Goal: Check status: Check status

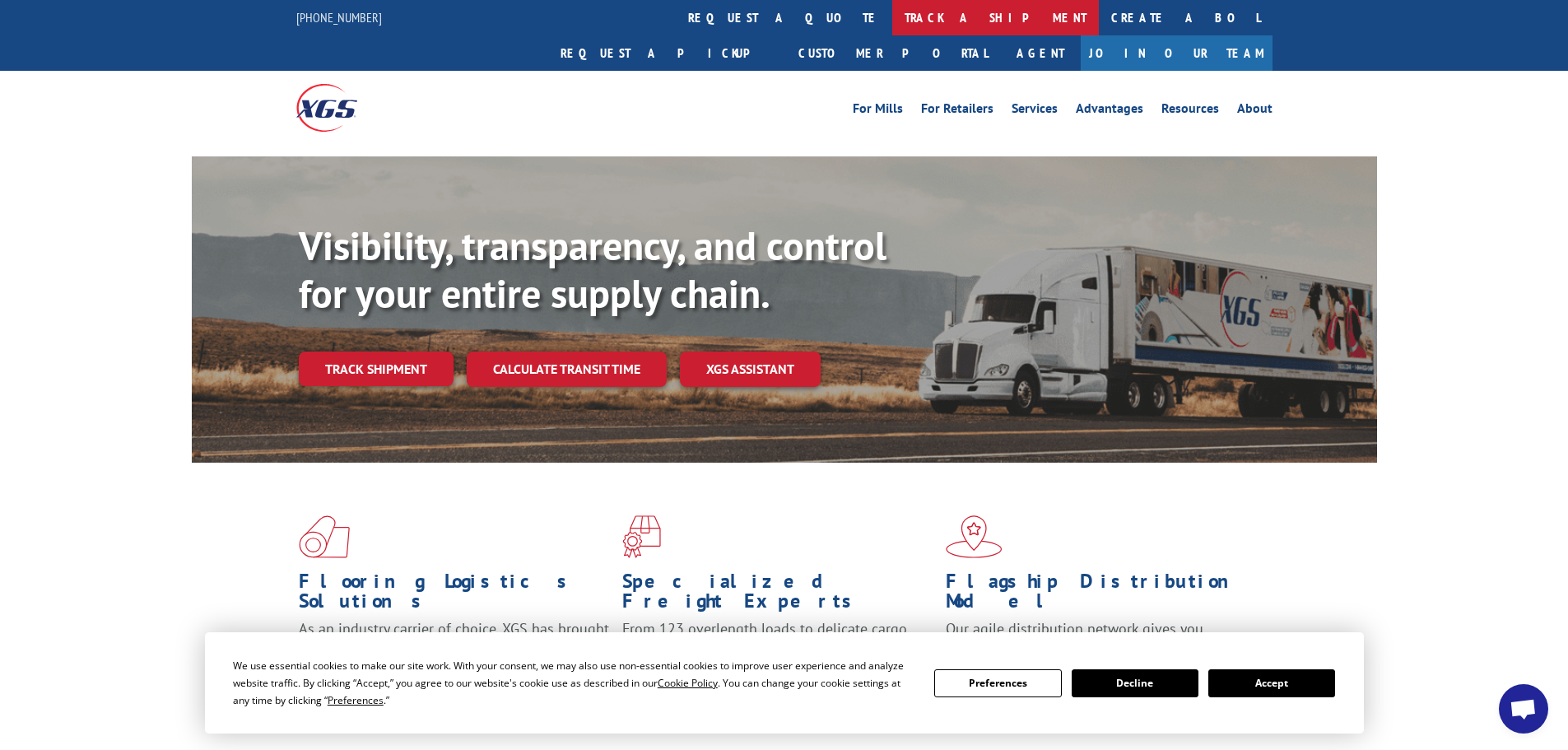
click at [893, 17] on link "track a shipment" at bounding box center [996, 17] width 206 height 36
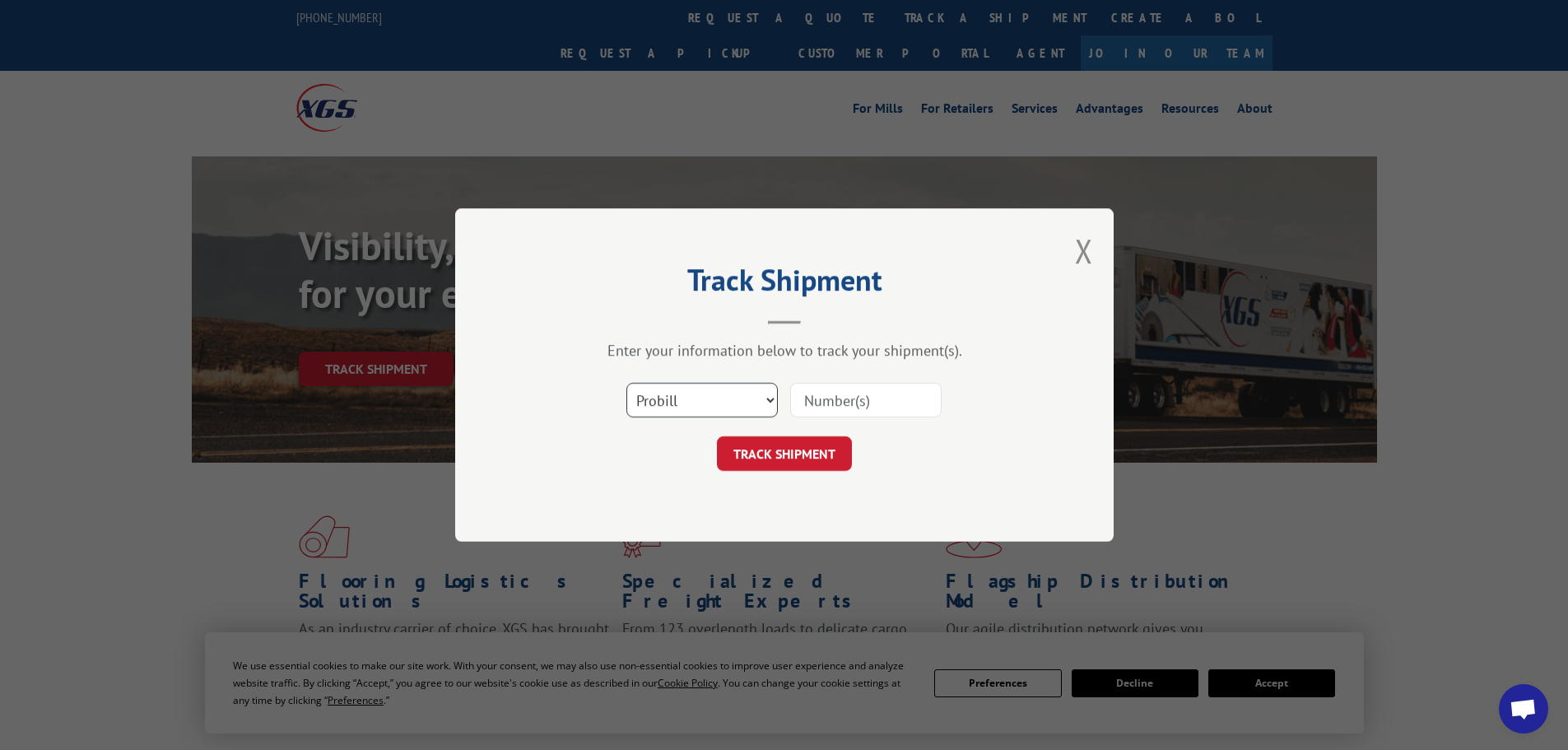
click at [655, 396] on select "Select category... Probill BOL PO" at bounding box center [702, 401] width 151 height 35
select select "po"
click at [627, 383] on select "Select category... Probill BOL PO" at bounding box center [702, 401] width 151 height 35
drag, startPoint x: 940, startPoint y: 375, endPoint x: 927, endPoint y: 386, distance: 17.0
click at [933, 380] on div "Select category... Probill BOL PO" at bounding box center [784, 401] width 494 height 55
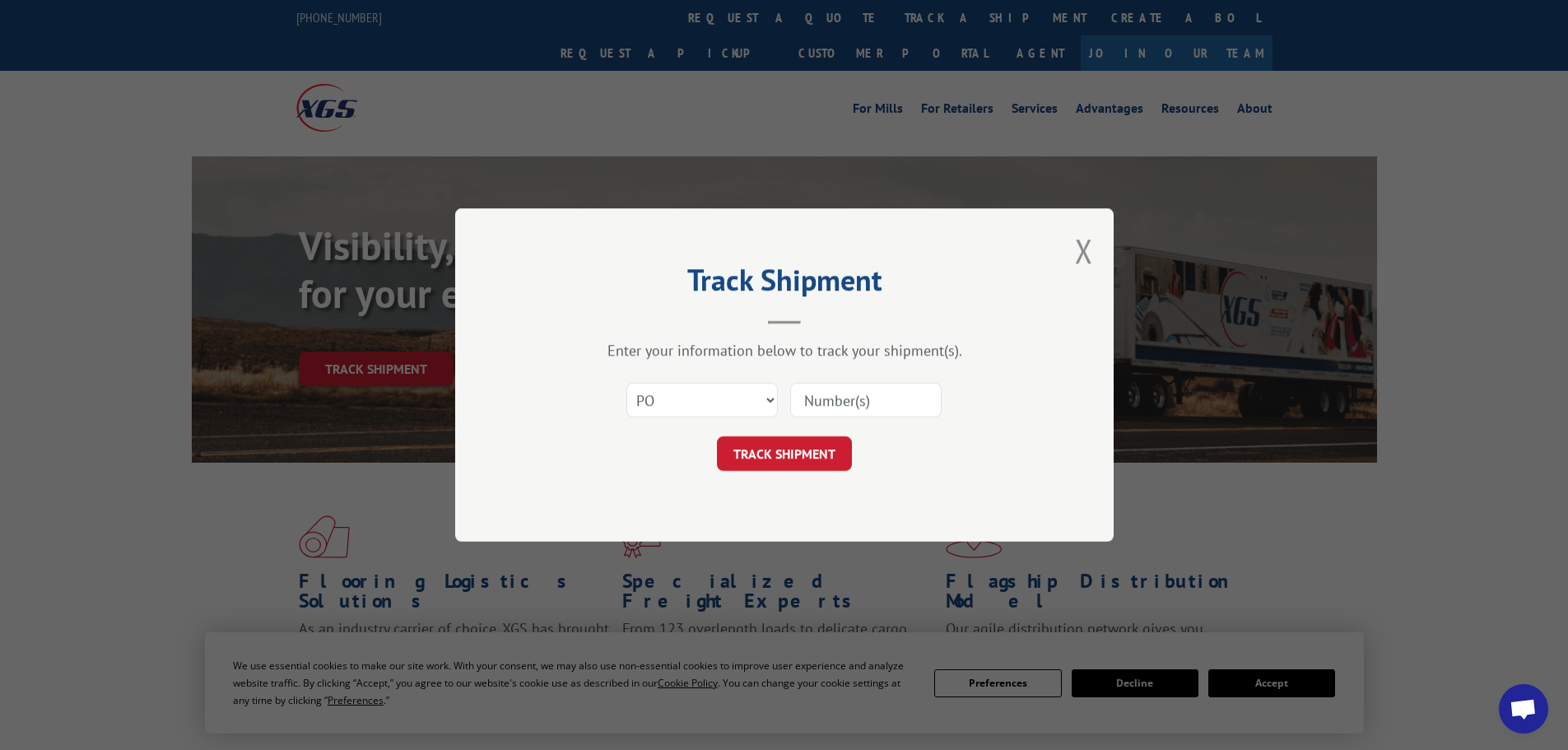
click at [914, 397] on input at bounding box center [865, 401] width 151 height 35
paste input "15530720"
type input "15530720."
click at [821, 446] on button "TRACK SHIPMENT" at bounding box center [784, 453] width 135 height 35
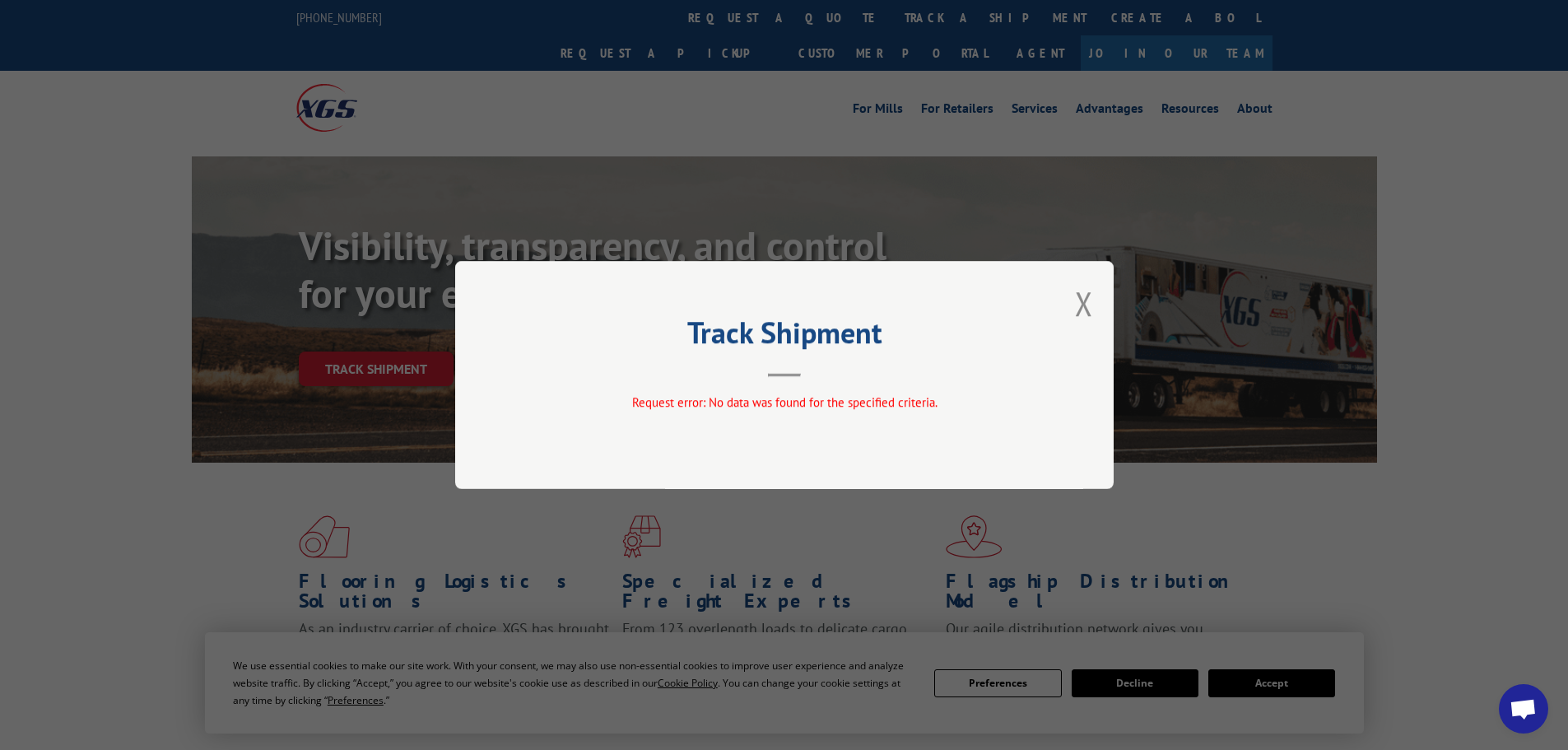
drag, startPoint x: 1116, startPoint y: 307, endPoint x: 1107, endPoint y: 304, distance: 9.5
click at [1116, 307] on div "Track Shipment Request error: No data was found for the specified criteria." at bounding box center [784, 375] width 1568 height 750
click at [1092, 301] on div "Track Shipment Request error: No data was found for the specified criteria." at bounding box center [784, 375] width 658 height 228
click at [1082, 300] on button "Close modal" at bounding box center [1084, 303] width 18 height 44
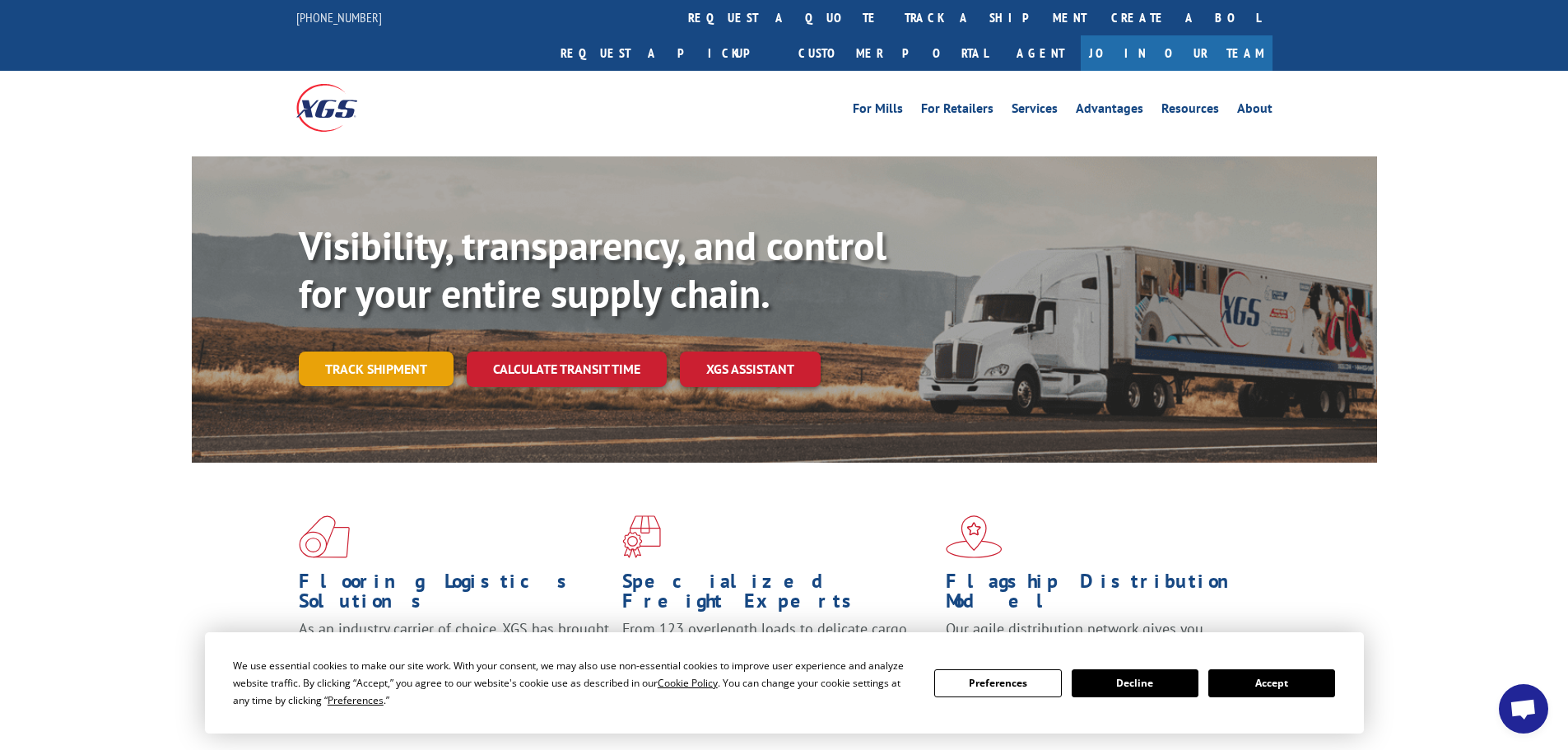
click at [411, 352] on link "Track shipment" at bounding box center [376, 369] width 154 height 35
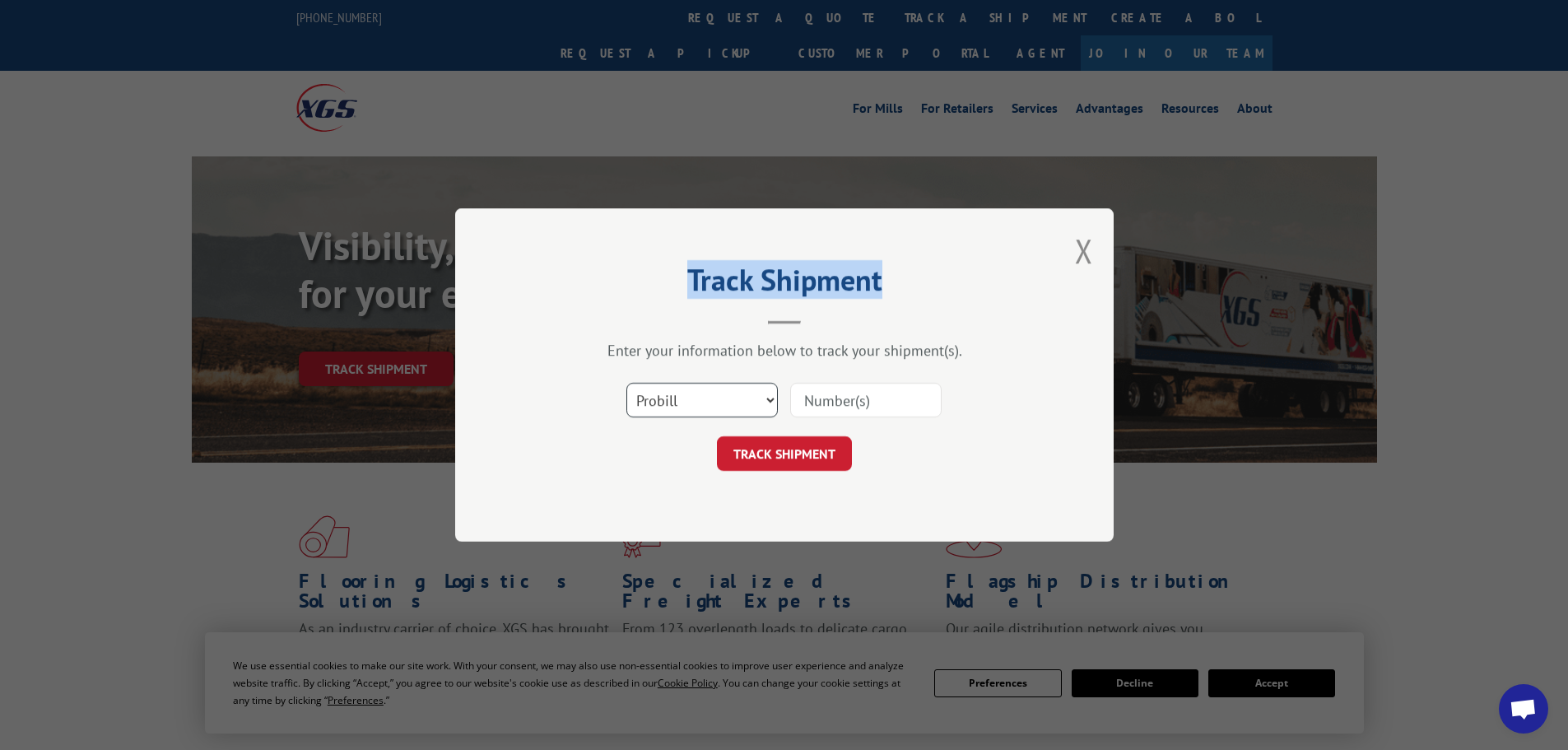
click at [722, 393] on select "Select category... Probill BOL PO" at bounding box center [702, 401] width 151 height 35
select select "po"
click at [627, 383] on select "Select category... Probill BOL PO" at bounding box center [702, 401] width 151 height 35
click at [855, 402] on input at bounding box center [865, 401] width 151 height 35
paste input "15530720"
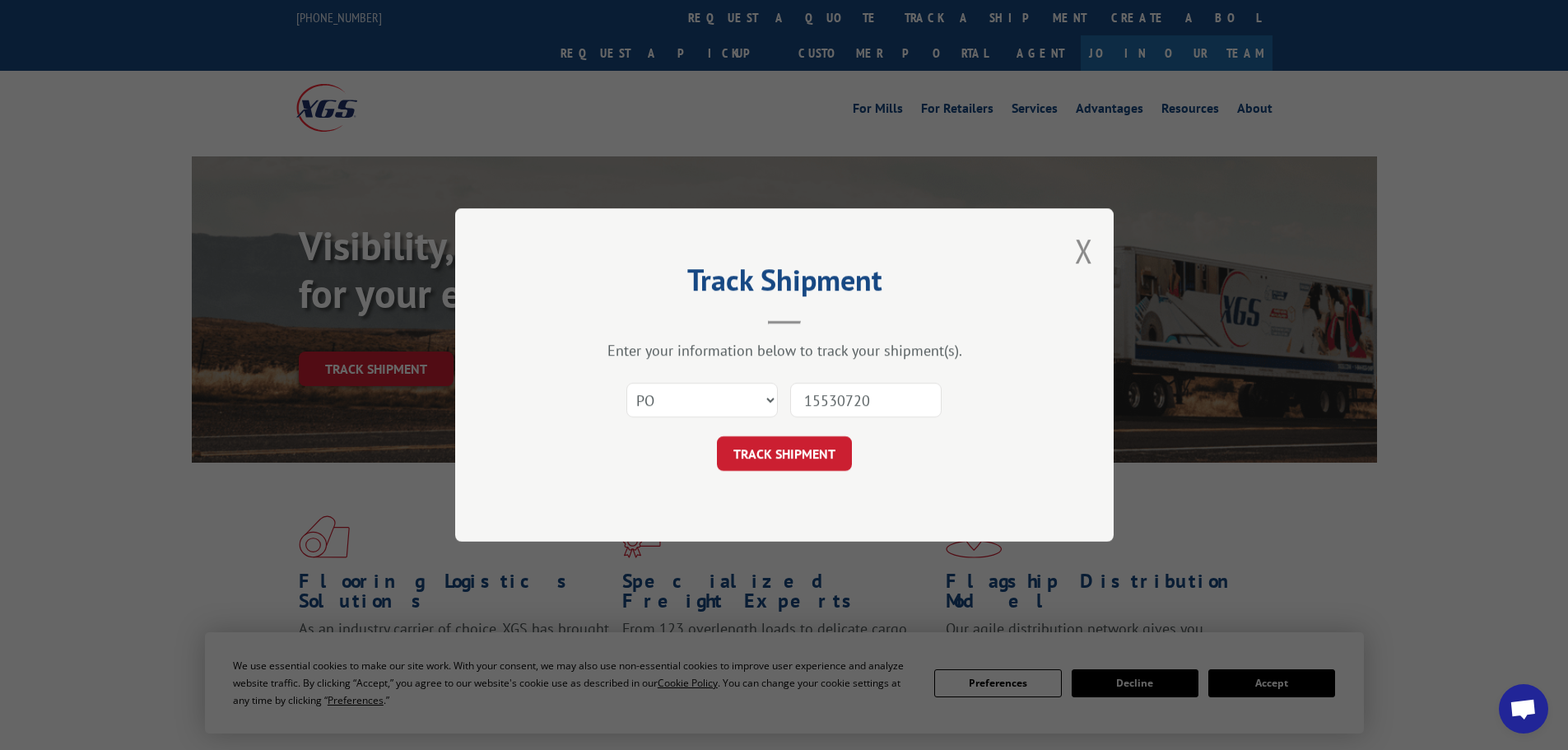
type input "15530720"
click at [717, 436] on button "TRACK SHIPMENT" at bounding box center [784, 453] width 135 height 35
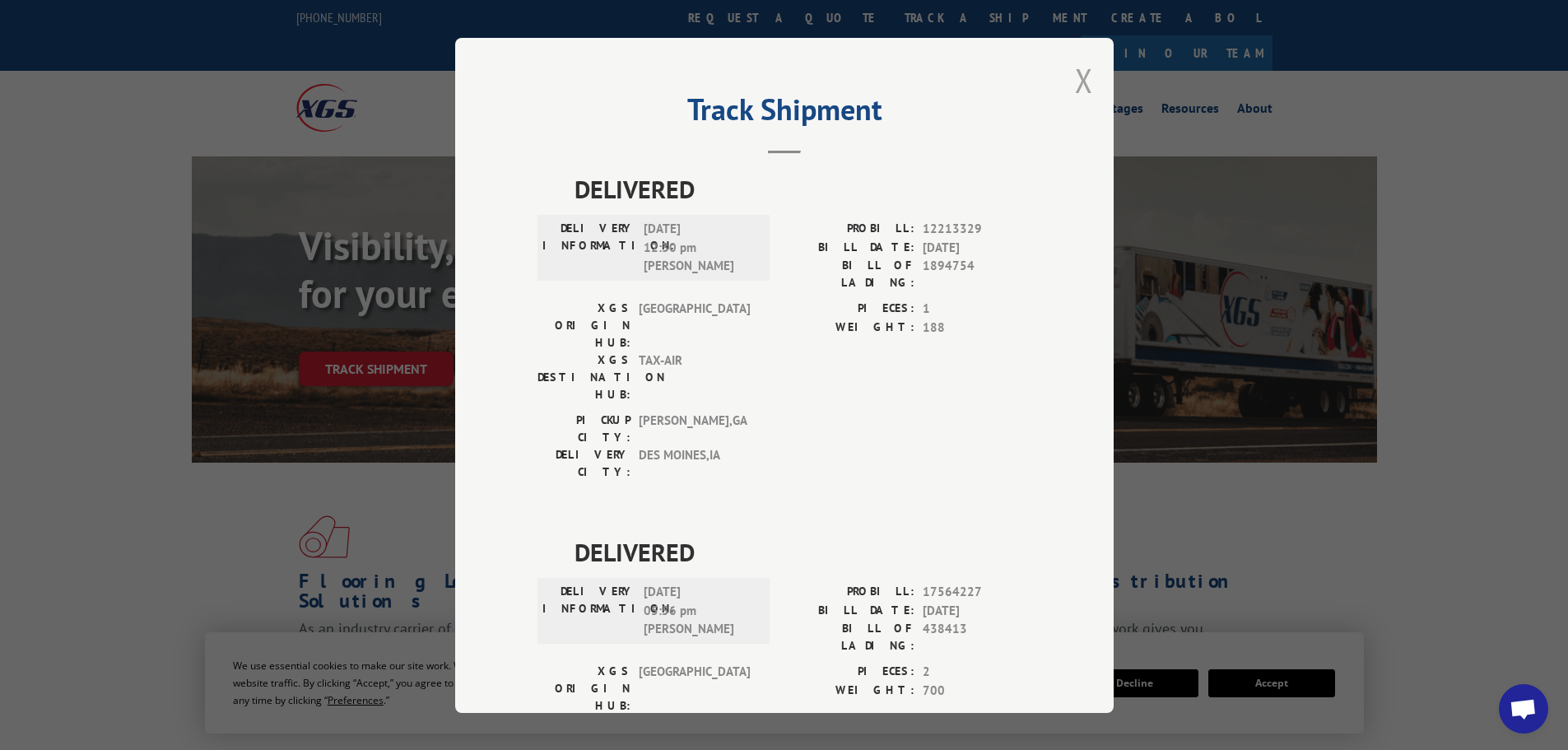
click at [1084, 74] on button "Close modal" at bounding box center [1084, 80] width 18 height 44
